Goal: Information Seeking & Learning: Learn about a topic

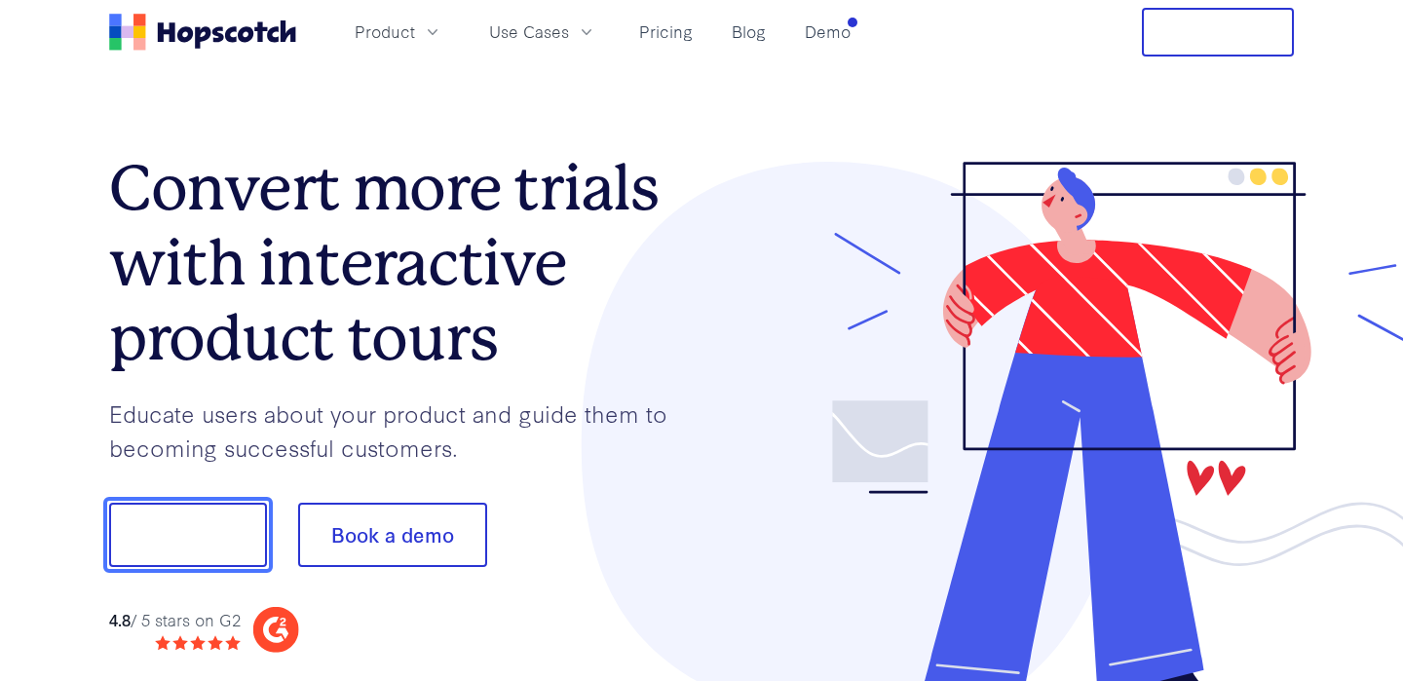
click at [221, 560] on button "Show me!" at bounding box center [188, 535] width 158 height 64
click at [224, 547] on button "Show me!" at bounding box center [188, 535] width 158 height 64
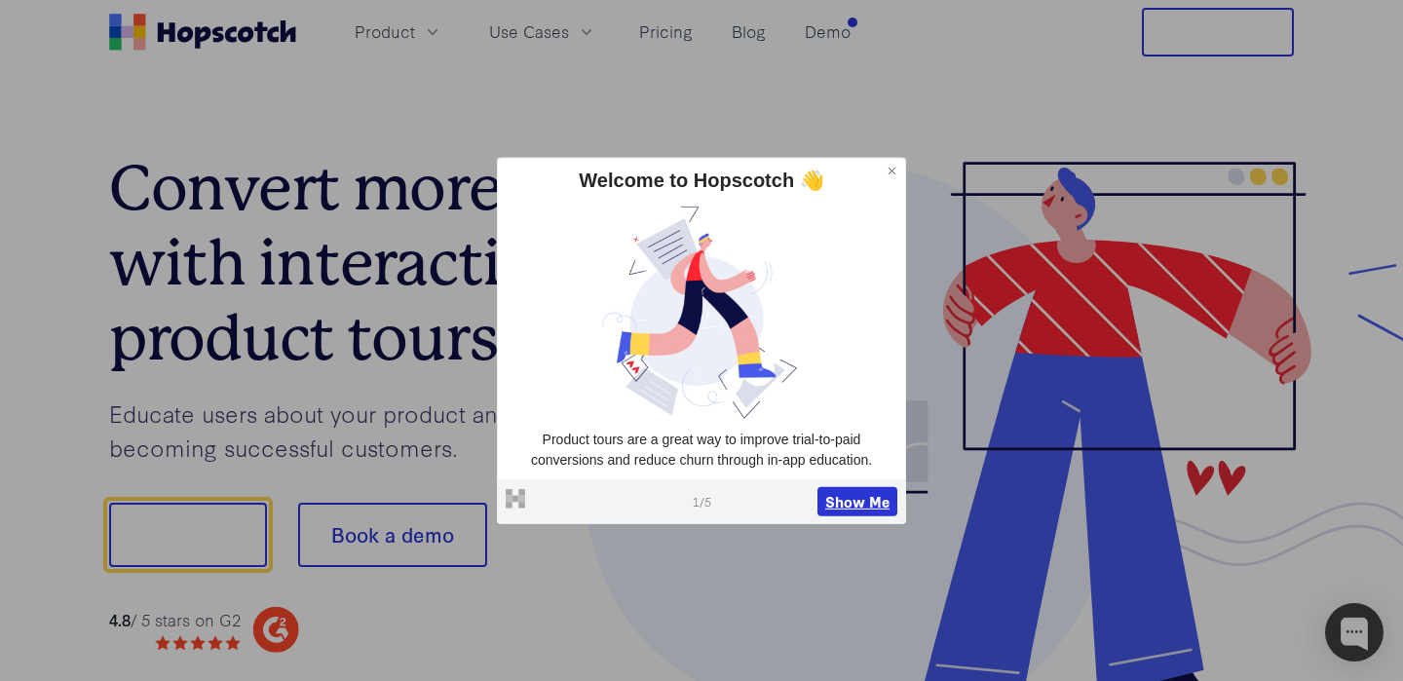
click at [823, 509] on button "Show Me" at bounding box center [857, 501] width 80 height 29
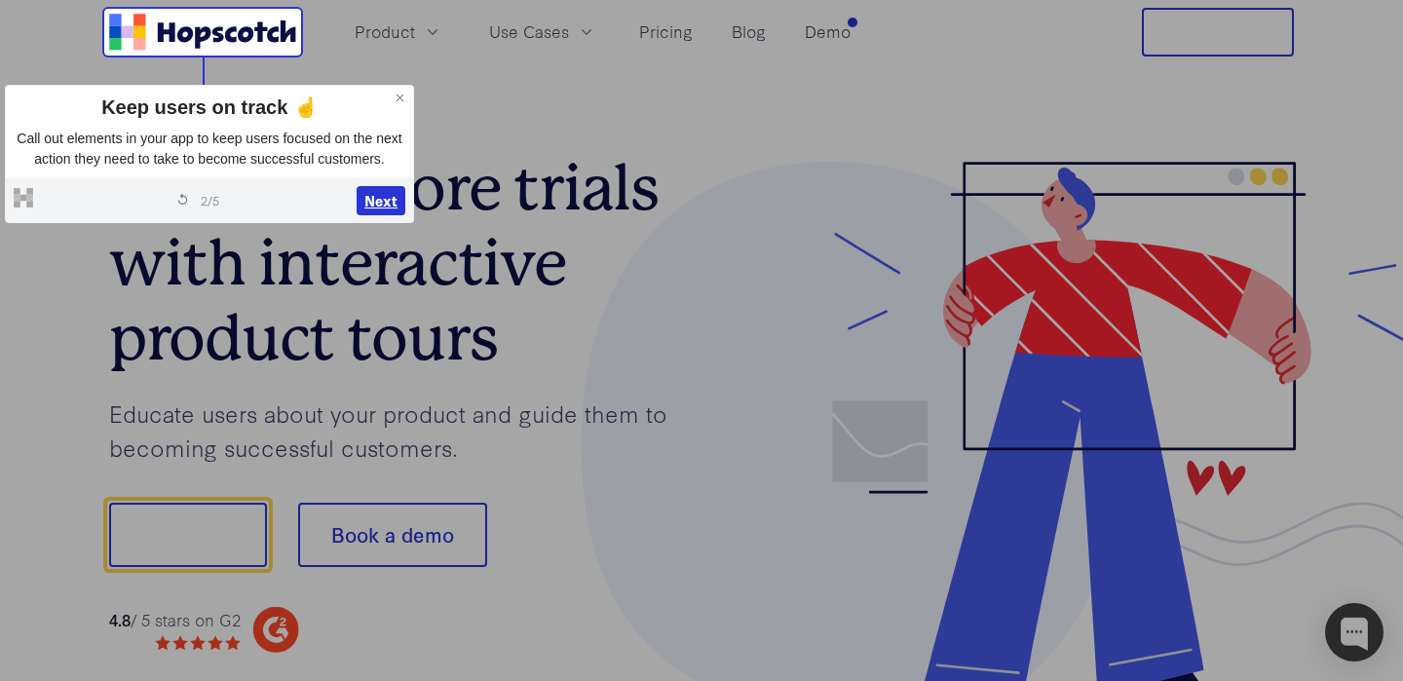
click at [386, 215] on button "Next" at bounding box center [381, 200] width 49 height 29
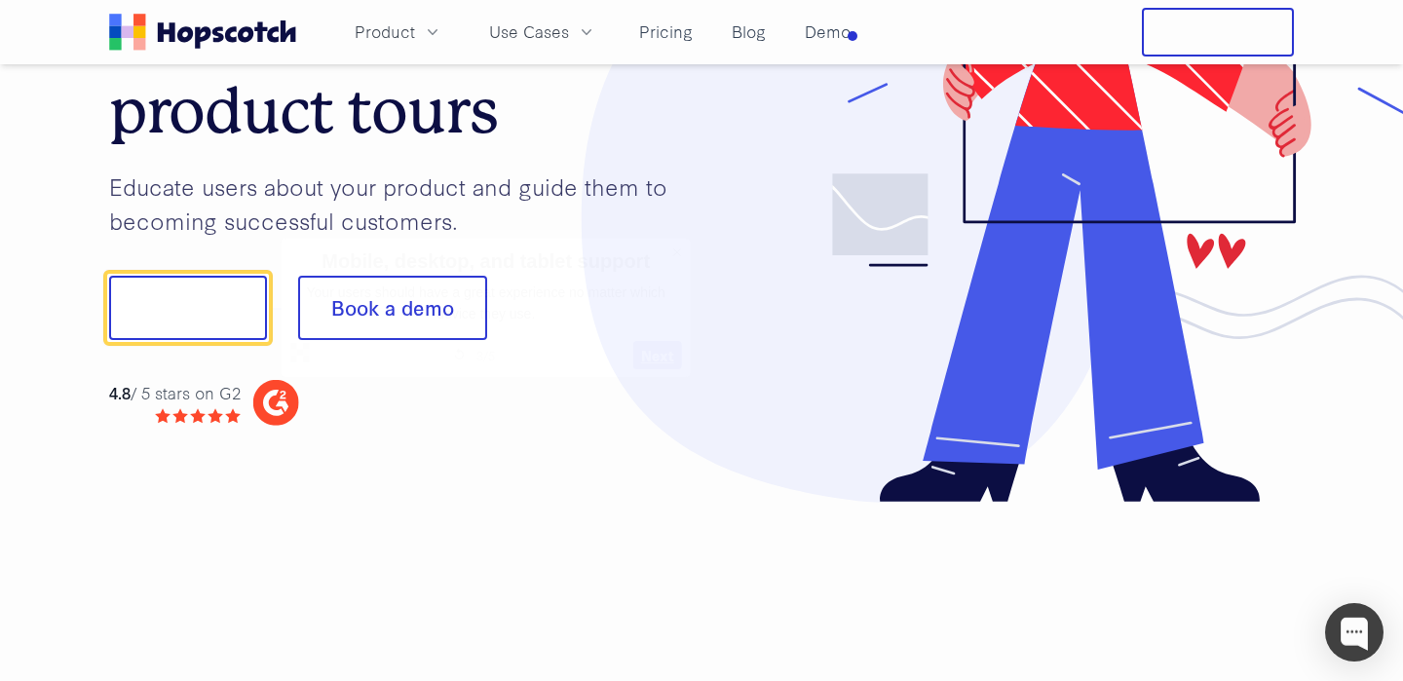
scroll to position [243, 0]
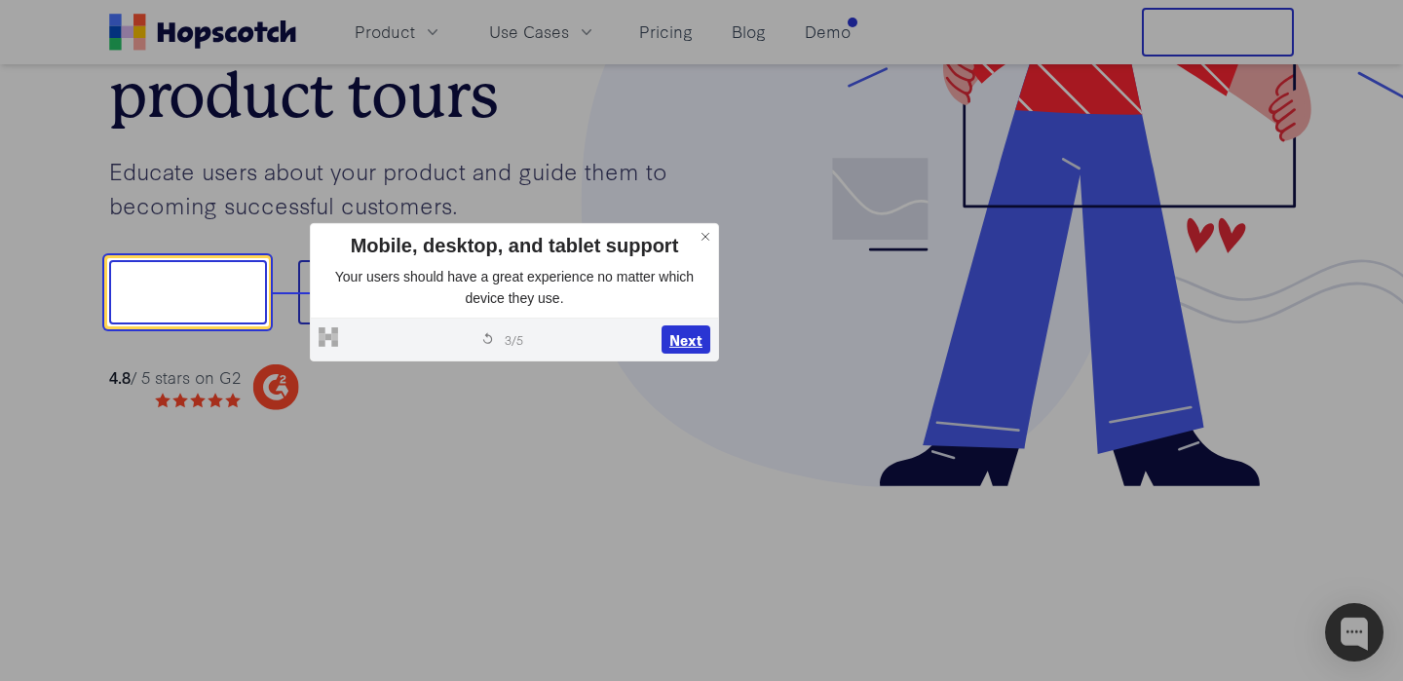
click at [672, 341] on button "Next" at bounding box center [686, 339] width 49 height 29
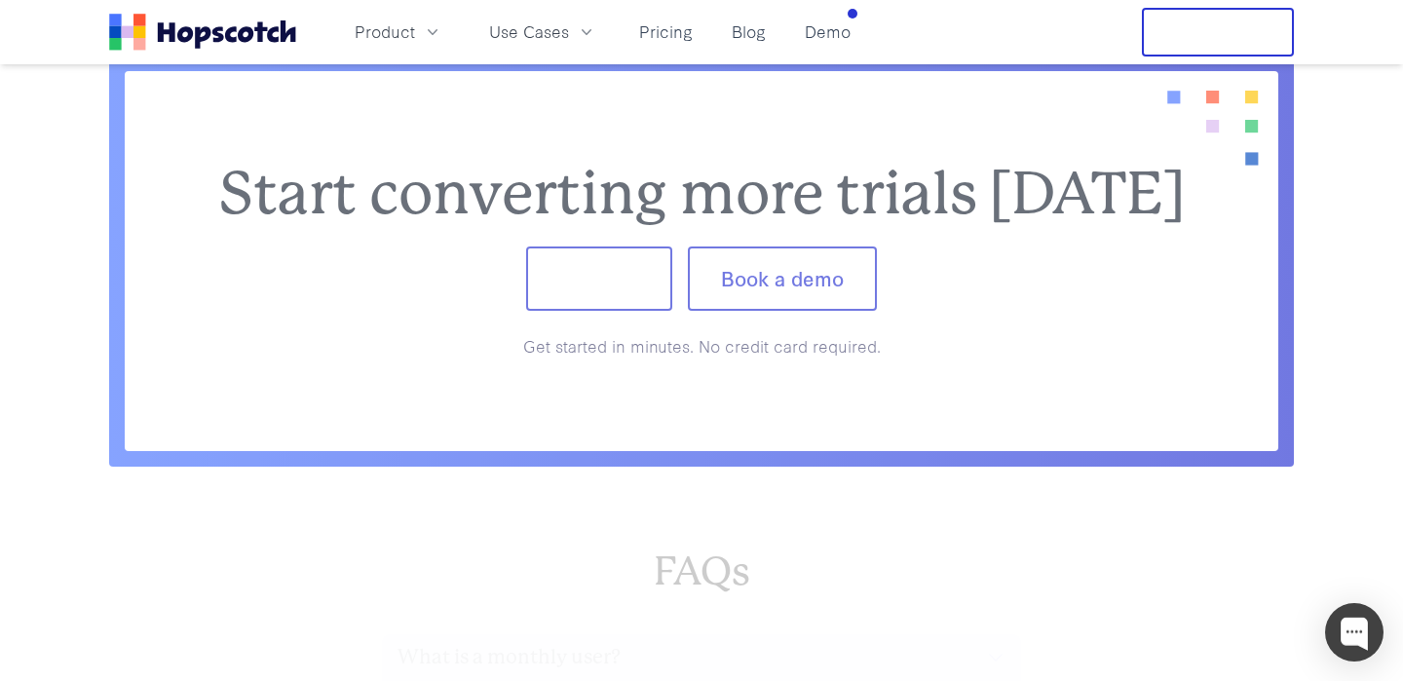
scroll to position [7912, 0]
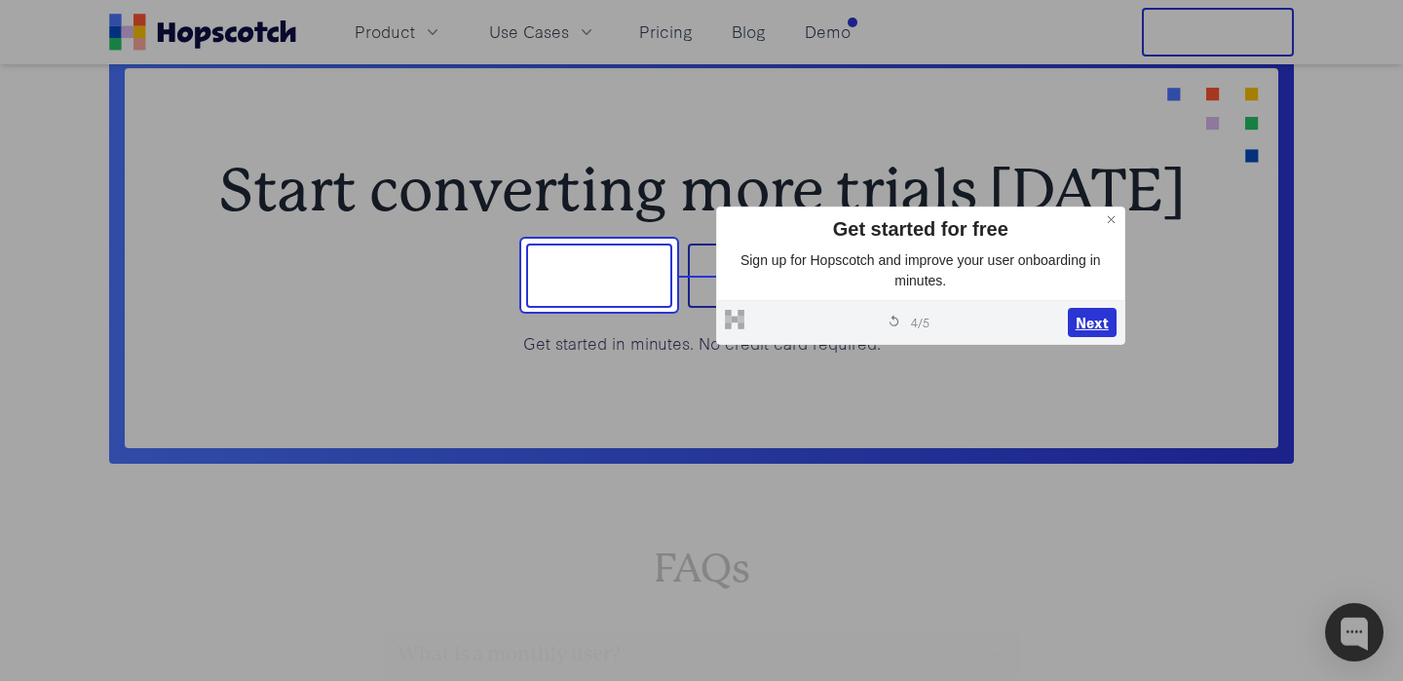
click at [1098, 329] on button "Next" at bounding box center [1092, 322] width 49 height 29
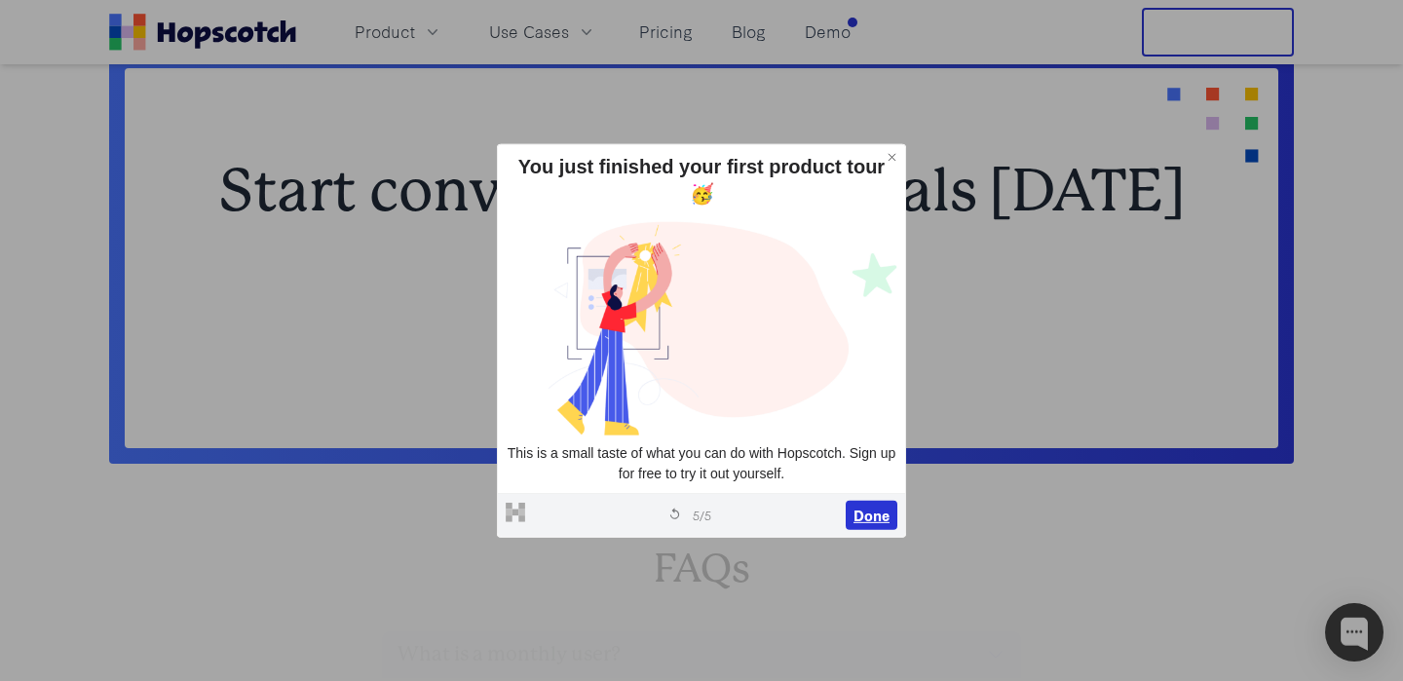
click at [877, 504] on button "Done" at bounding box center [872, 515] width 52 height 29
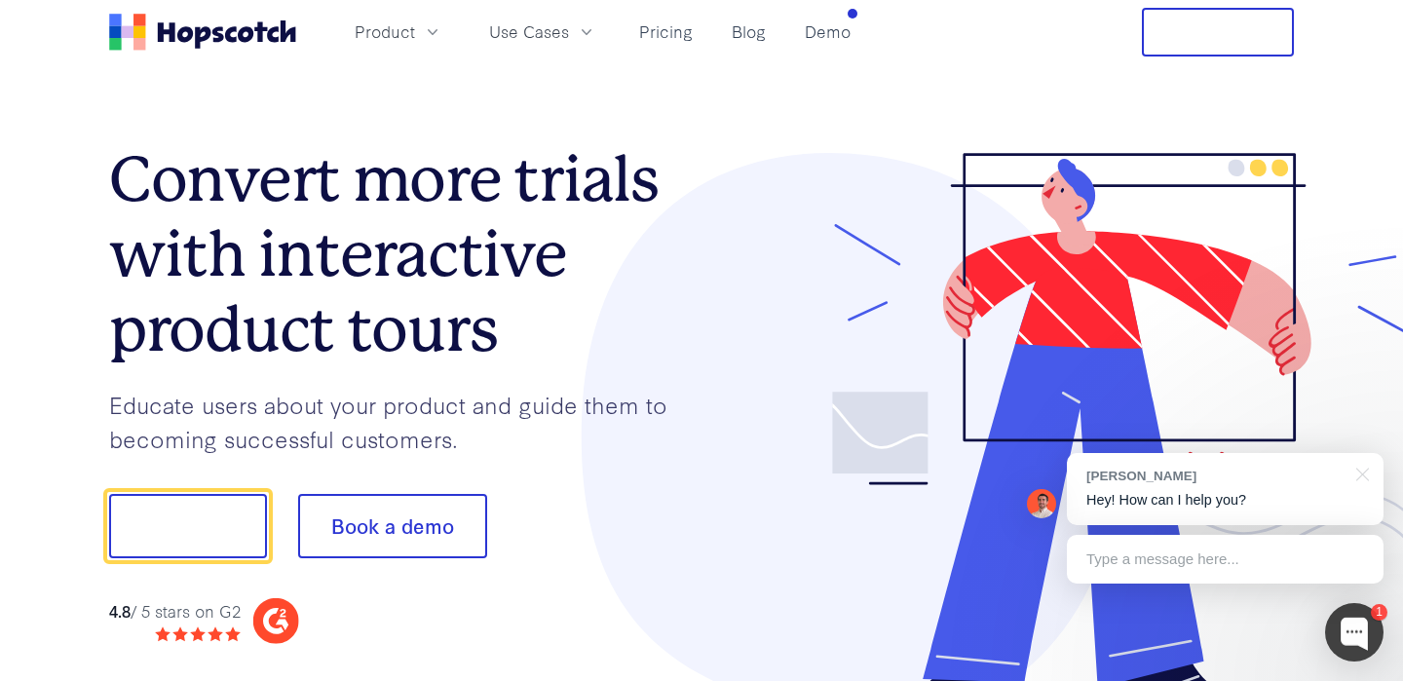
scroll to position [0, 0]
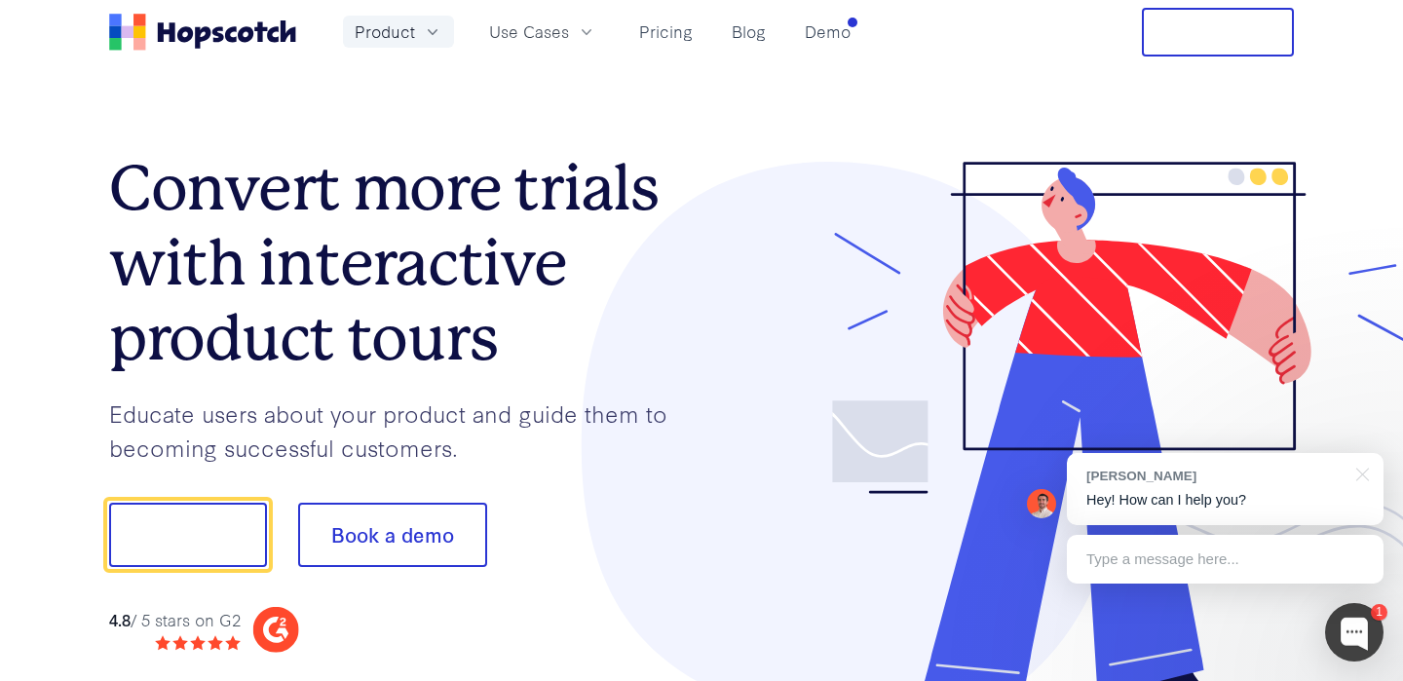
click at [400, 33] on span "Product" at bounding box center [385, 31] width 60 height 24
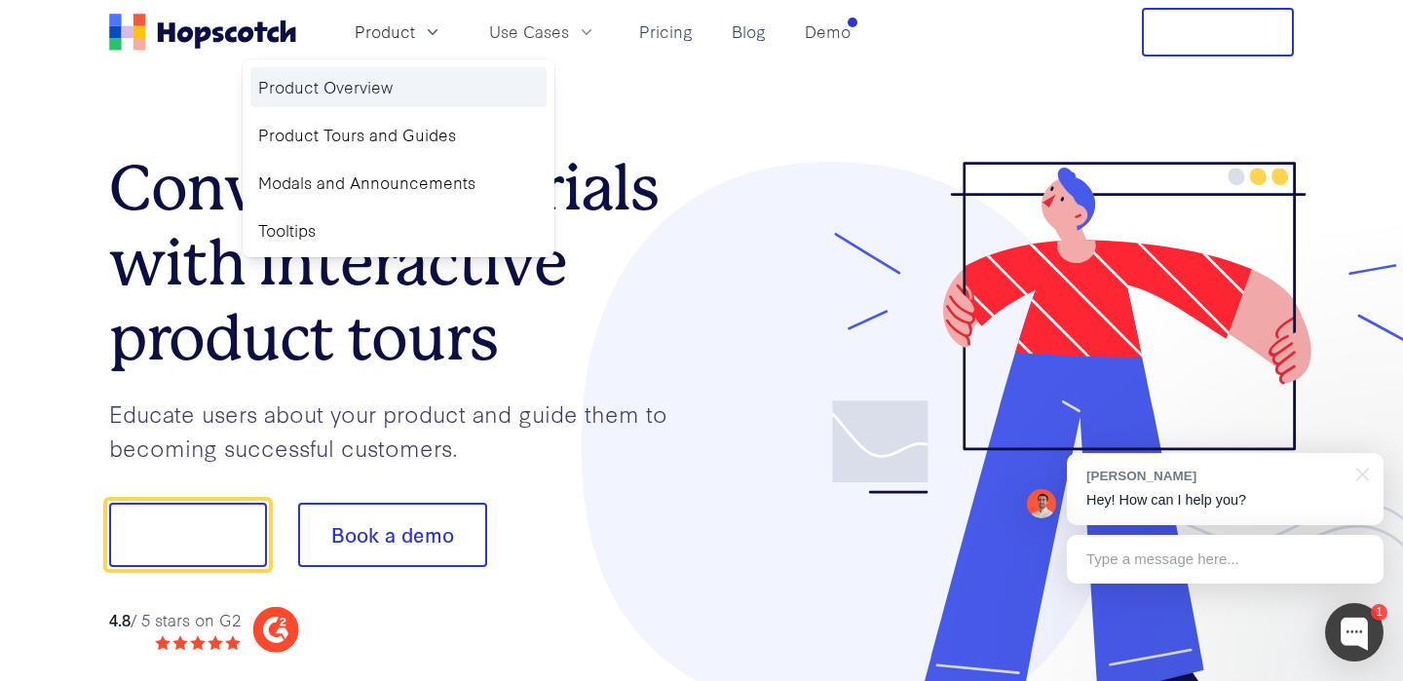
click at [369, 88] on link "Product Overview" at bounding box center [398, 87] width 296 height 40
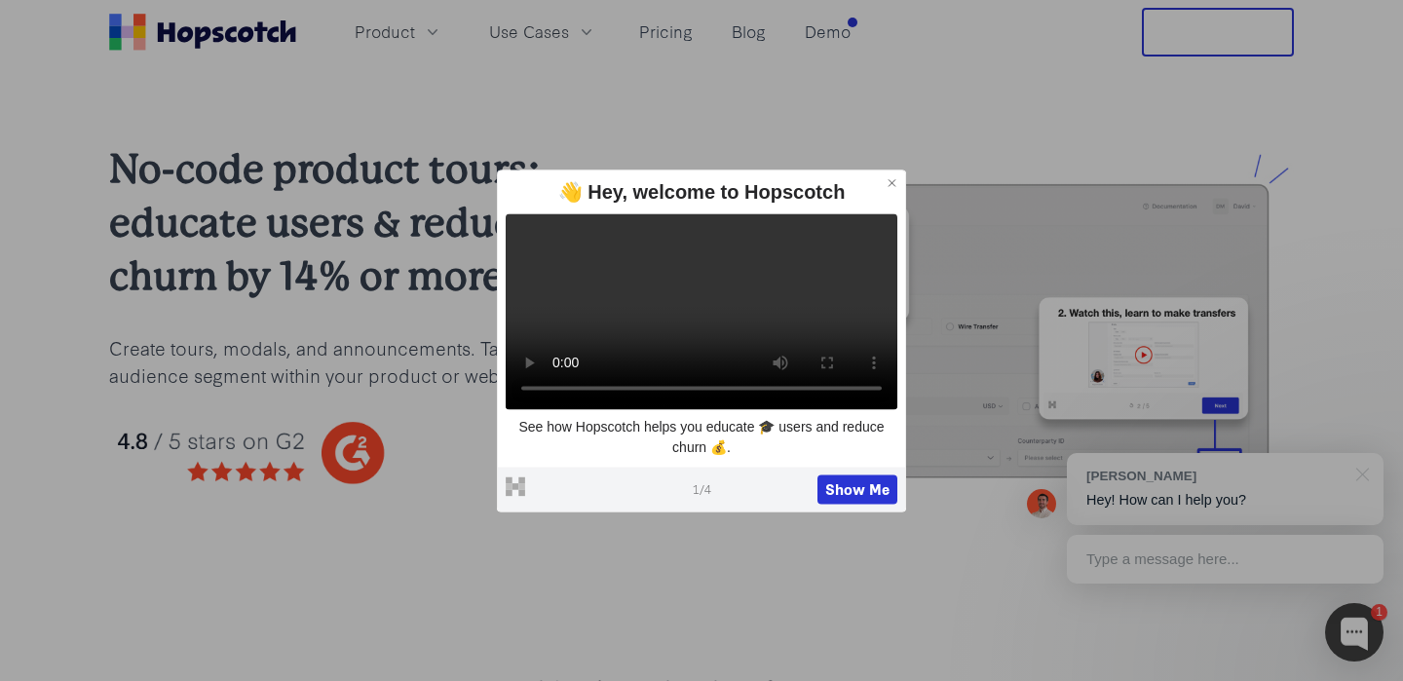
click at [890, 176] on icon at bounding box center [893, 183] width 14 height 14
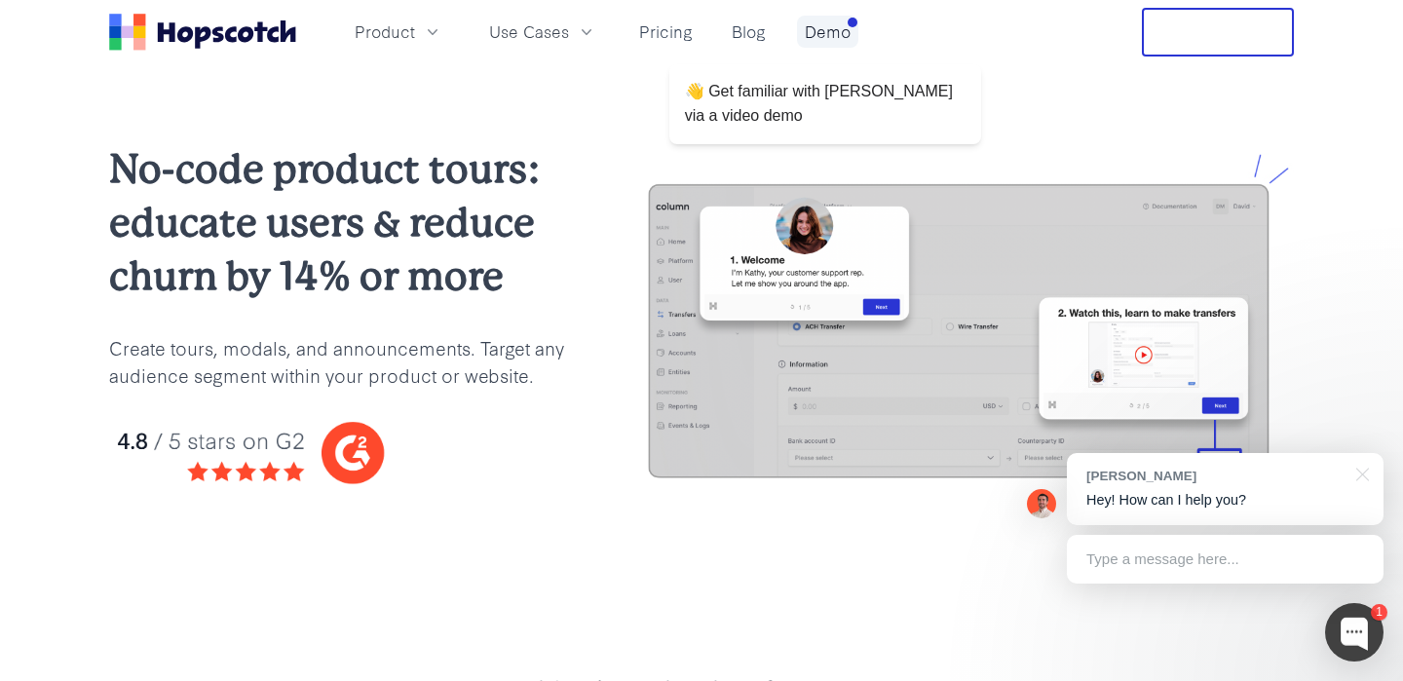
click at [809, 39] on link "Demo" at bounding box center [827, 32] width 61 height 32
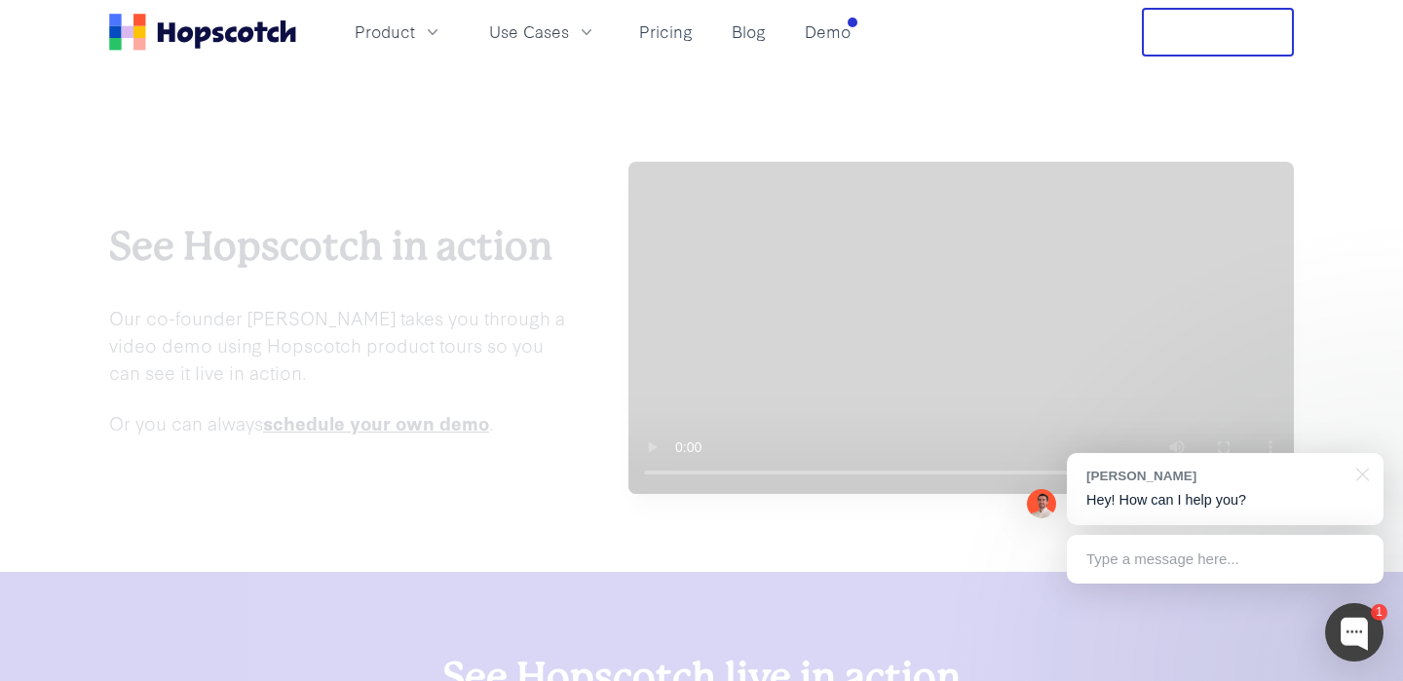
click at [769, 100] on div "See Hopscotch in action Our co-founder [PERSON_NAME] takes you through a video …" at bounding box center [701, 328] width 1403 height 488
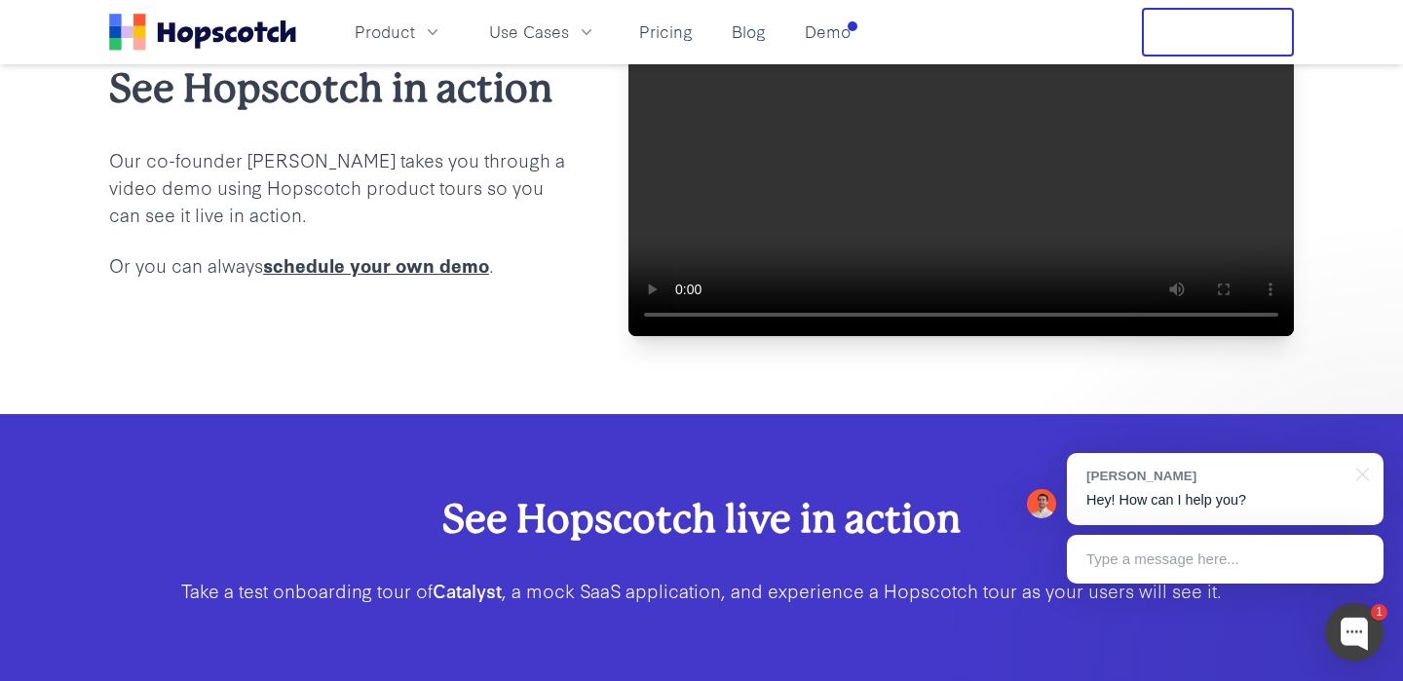
scroll to position [143, 0]
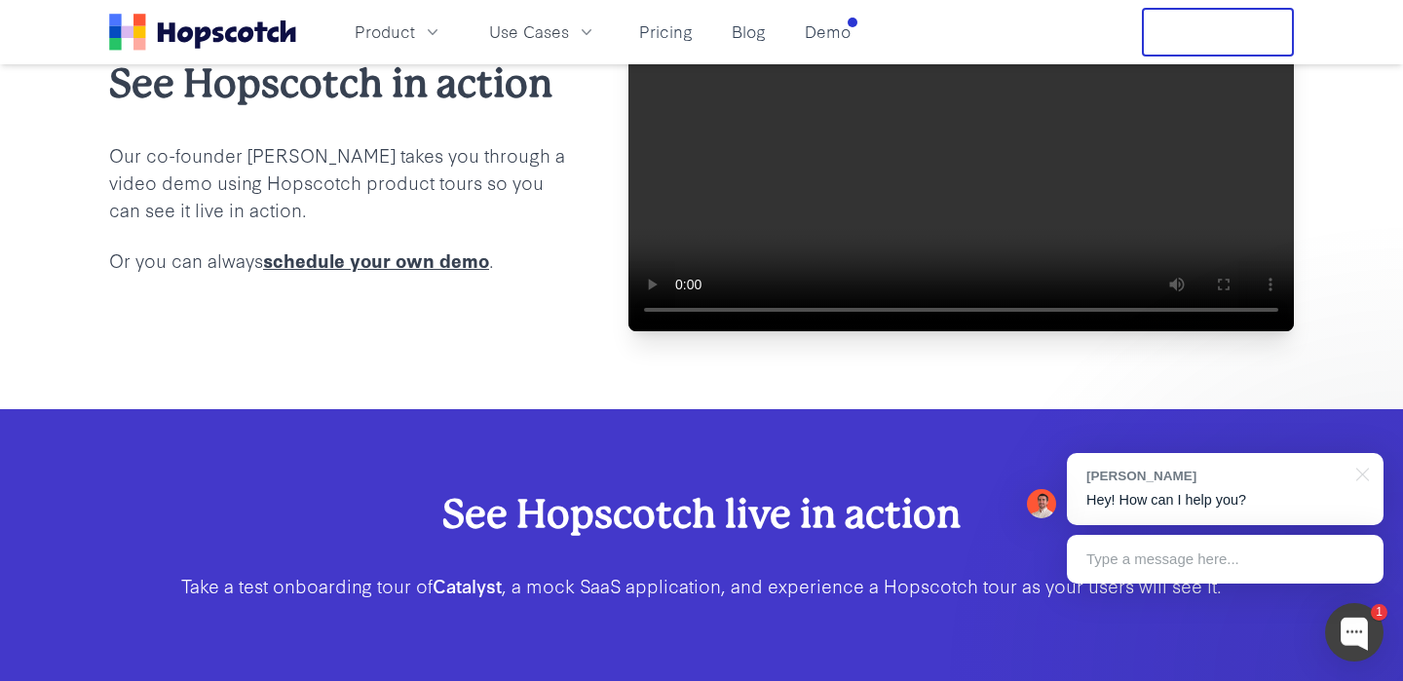
click at [386, 273] on link "schedule your own demo" at bounding box center [376, 260] width 226 height 26
